Goal: Navigation & Orientation: Find specific page/section

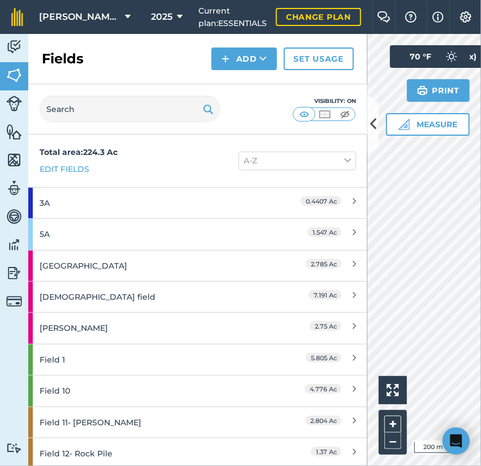
scroll to position [339, 0]
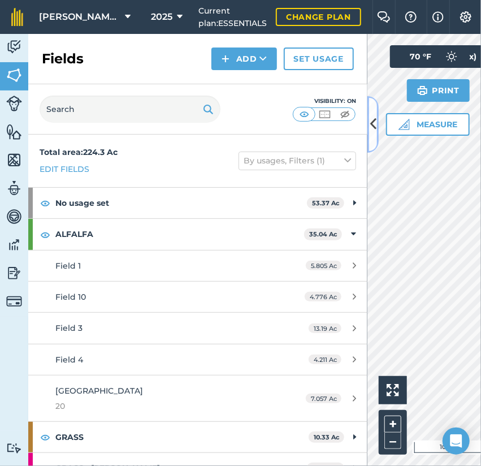
click at [376, 136] on button at bounding box center [373, 124] width 11 height 57
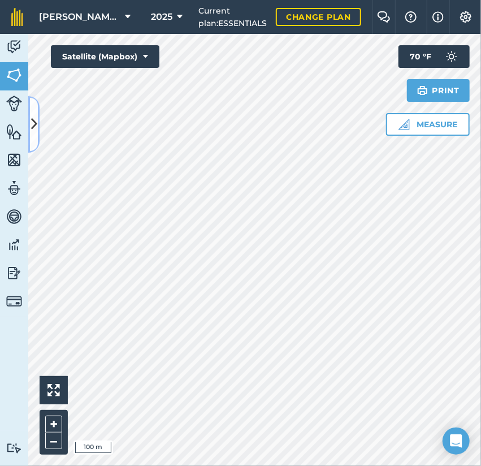
click at [38, 136] on button at bounding box center [33, 124] width 11 height 57
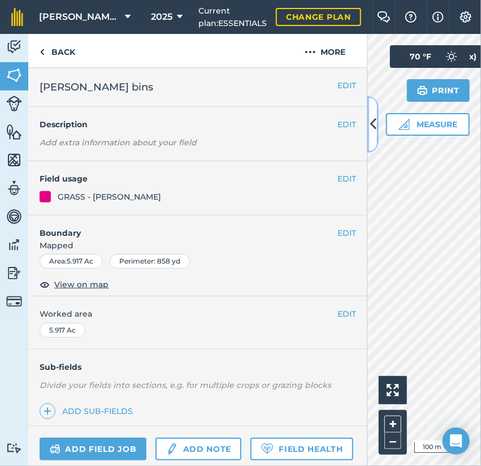
click at [369, 144] on button at bounding box center [373, 124] width 11 height 57
